Goal: Information Seeking & Learning: Learn about a topic

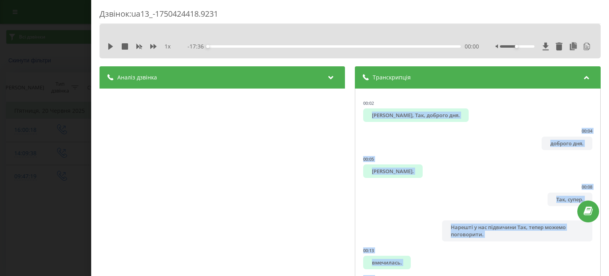
click at [52, 74] on div "Дзвінок : ua13_-1750424418.9231 1 x - 17:36 00:00 00:00 Транскрипція 00:02 Арту…" at bounding box center [304, 138] width 609 height 276
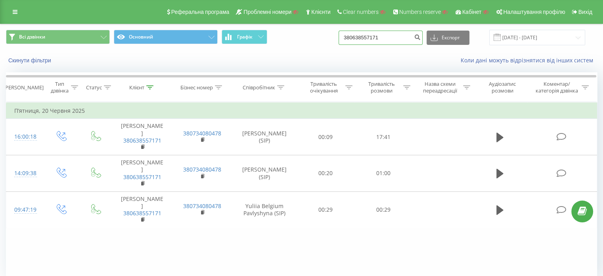
click at [395, 31] on input "380638557171" at bounding box center [381, 38] width 84 height 14
paste input "961551424"
type input "380961551424"
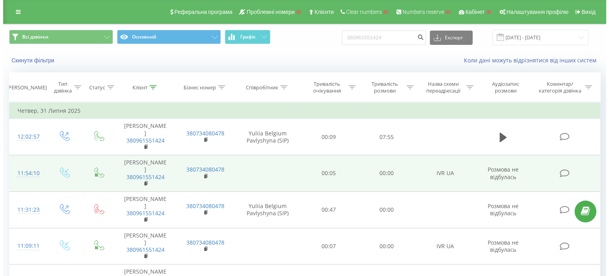
scroll to position [34, 0]
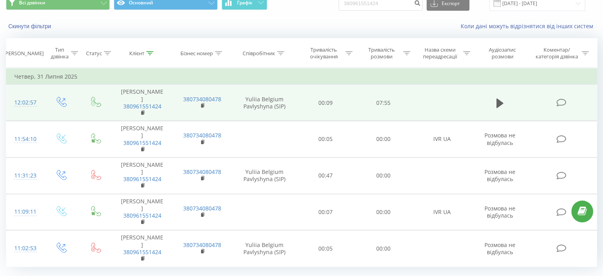
click at [563, 99] on icon at bounding box center [562, 102] width 10 height 8
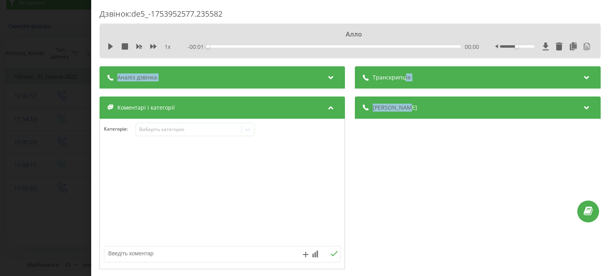
click at [402, 86] on div "Транскрипція Для AI-аналізу майбутніх дзвінків налаштуйте та активуйте профіль …" at bounding box center [350, 247] width 501 height 363
click at [402, 86] on div "Транскрипція" at bounding box center [478, 77] width 246 height 22
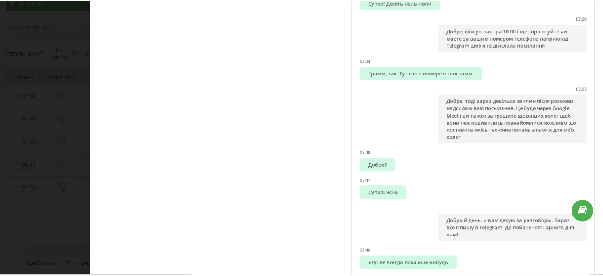
scroll to position [131, 0]
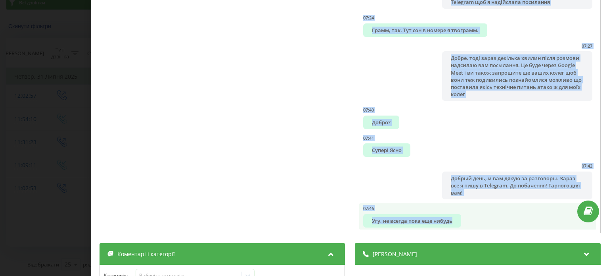
drag, startPoint x: 360, startPoint y: 112, endPoint x: 465, endPoint y: 220, distance: 150.4
copy ul "Алло 00:00 Олег, доброго дня. Юлія з компанії "Ростат". Можемо зараз поспілкува…"
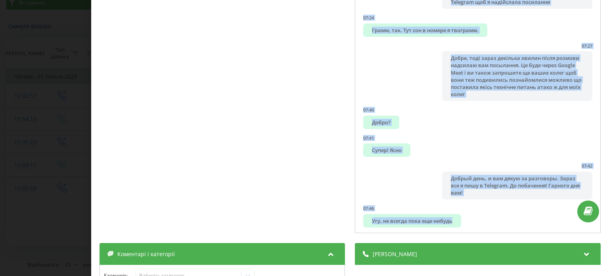
click at [81, 109] on div "Дзвінок : de5_-1753952577.235582 1 x - 07:51 00:00 00:00 Транскрипція 00:00 Алл…" at bounding box center [304, 138] width 609 height 276
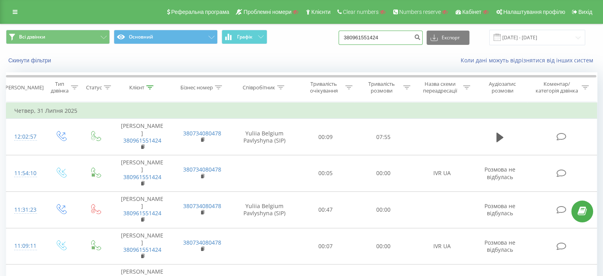
click at [402, 35] on input "380961551424" at bounding box center [381, 38] width 84 height 14
paste input "7067373130"
type input "37067373130"
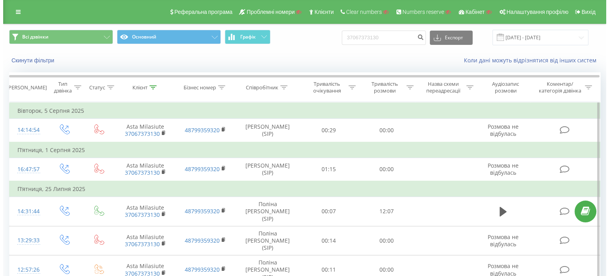
scroll to position [81, 0]
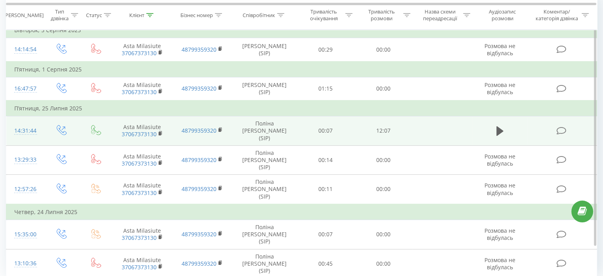
click at [562, 130] on icon at bounding box center [562, 131] width 10 height 8
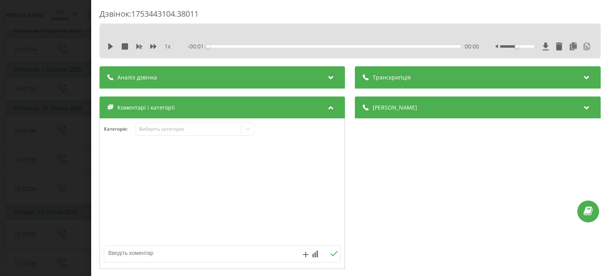
click at [444, 77] on div "Транскрипція" at bounding box center [478, 77] width 246 height 22
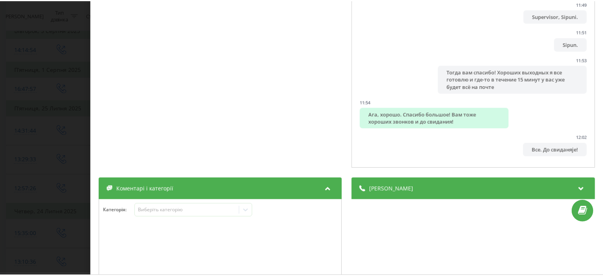
scroll to position [217, 0]
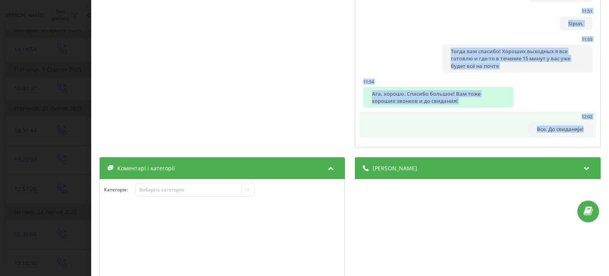
drag, startPoint x: 364, startPoint y: 115, endPoint x: 577, endPoint y: 130, distance: 213.1
copy ul "Lore. Ipsumdolorsi! 00:07 Ametc, adipiscingel! Se doe Tempor in Utlaboree do m …"
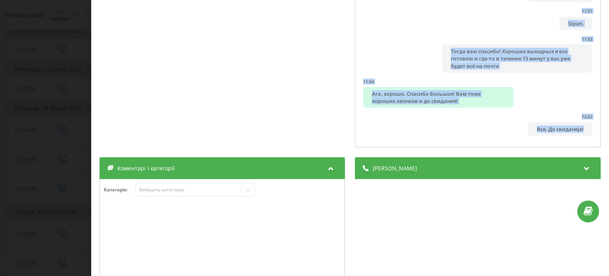
click at [59, 65] on div "Дзвінок : 1753443104.38011 1 x - 12:07 00:00 00:00 Транскрипція 00:00 Алло. Здр…" at bounding box center [304, 138] width 609 height 276
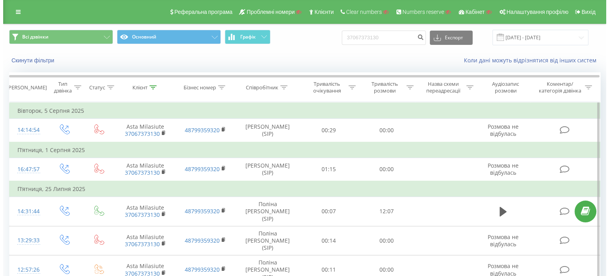
scroll to position [81, 0]
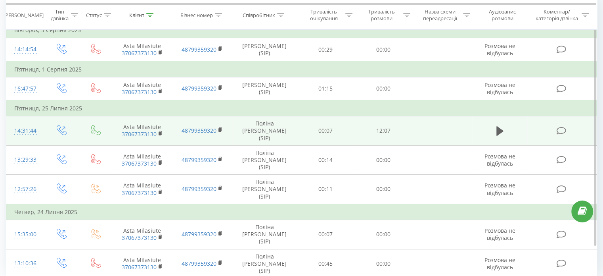
click at [559, 129] on icon at bounding box center [562, 131] width 10 height 8
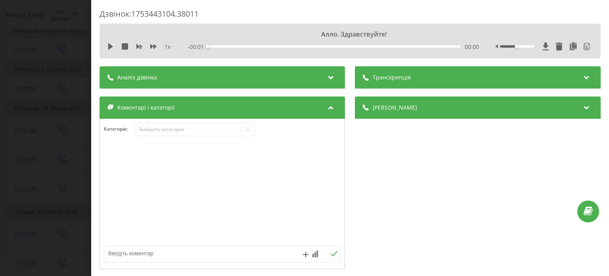
click at [440, 75] on div "Транскрипція" at bounding box center [478, 77] width 246 height 22
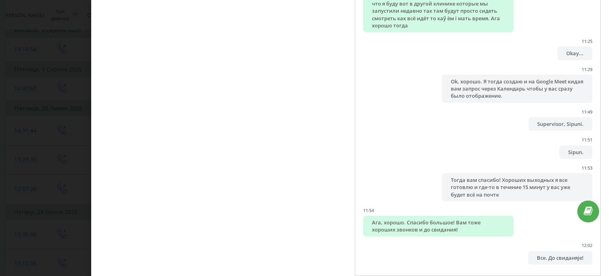
scroll to position [281, 0]
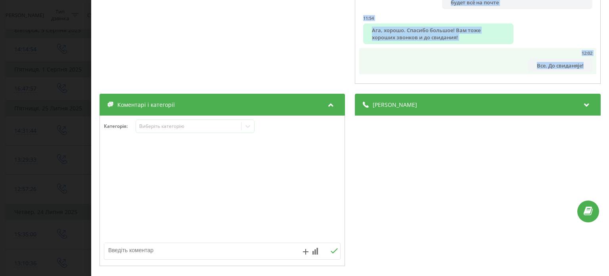
drag, startPoint x: 363, startPoint y: 111, endPoint x: 578, endPoint y: 61, distance: 220.1
copy ul "Lore. Ipsumdolorsi! 00:07 Ametc, adipiscingel! Se doe Tempor in Utlaboree do m …"
